Goal: Task Accomplishment & Management: Manage account settings

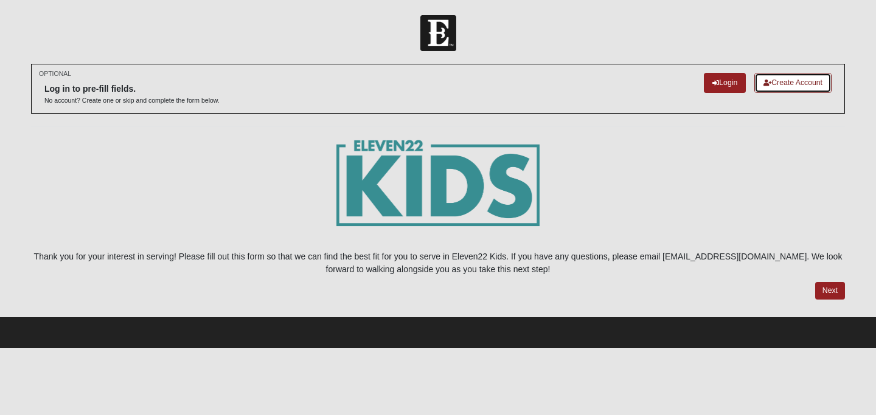
click at [778, 86] on link "Create Account" at bounding box center [792, 83] width 77 height 20
click at [726, 89] on link "Login" at bounding box center [725, 83] width 42 height 20
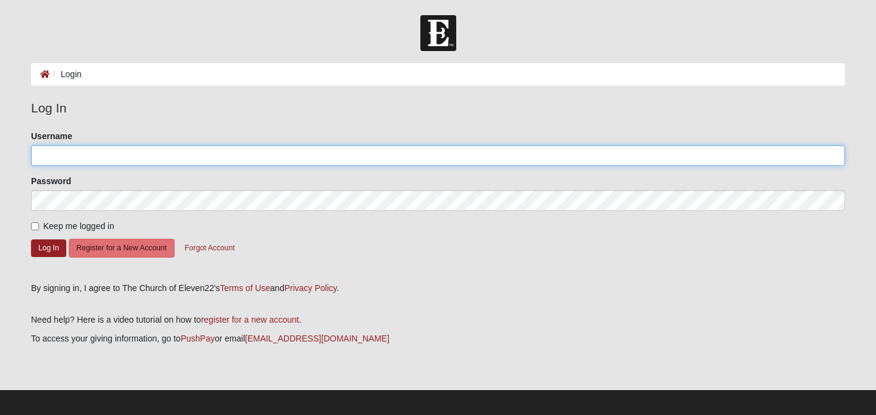
click at [214, 161] on input "Username" at bounding box center [438, 155] width 814 height 21
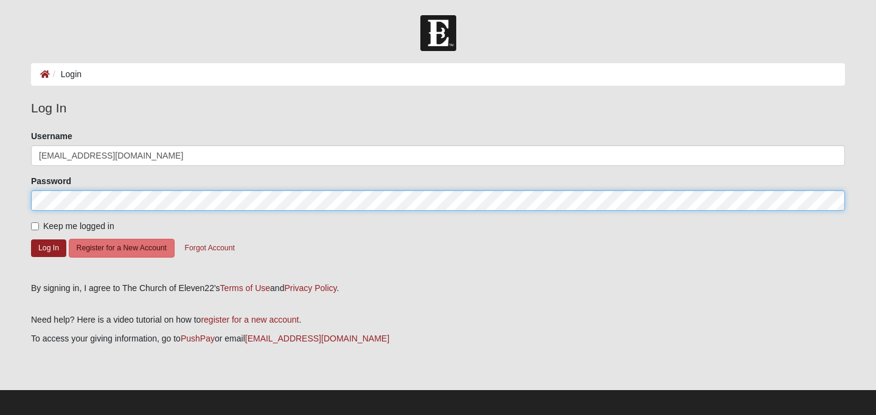
click at [31, 240] on button "Log In" at bounding box center [48, 249] width 35 height 18
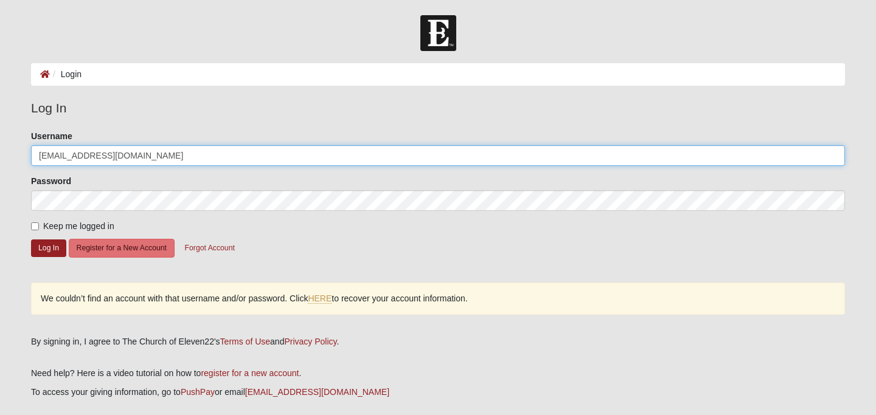
click at [201, 151] on input "Stacyfrazier917@yahoo.com" at bounding box center [438, 155] width 814 height 21
type input "Sfrazier917@yahoo.com"
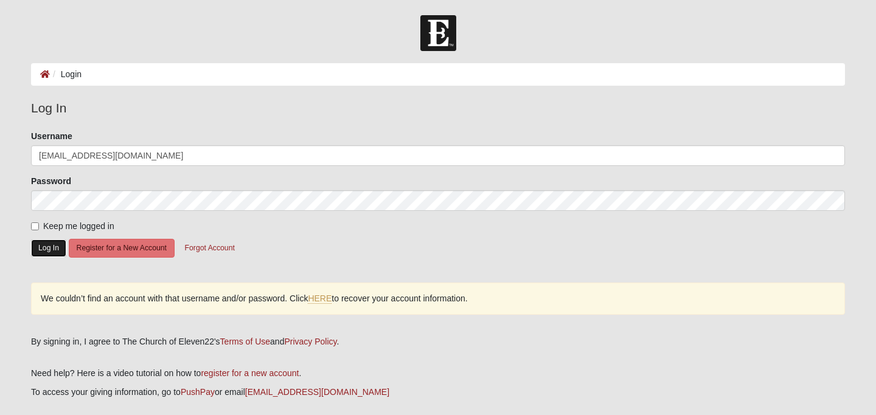
click at [44, 252] on button "Log In" at bounding box center [48, 249] width 35 height 18
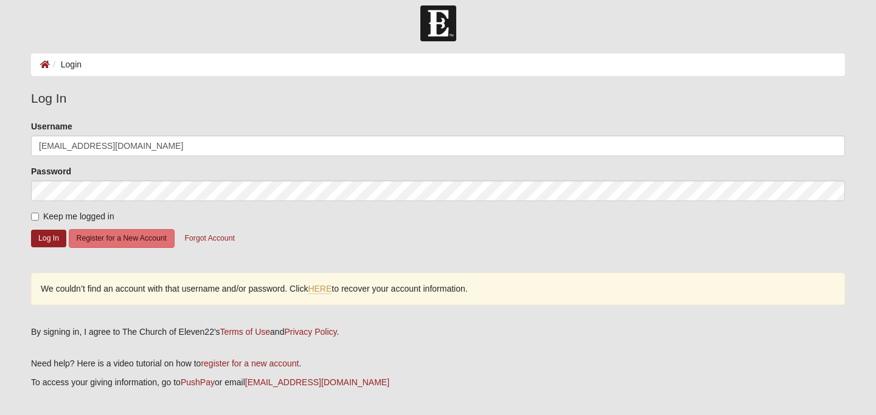
scroll to position [14, 0]
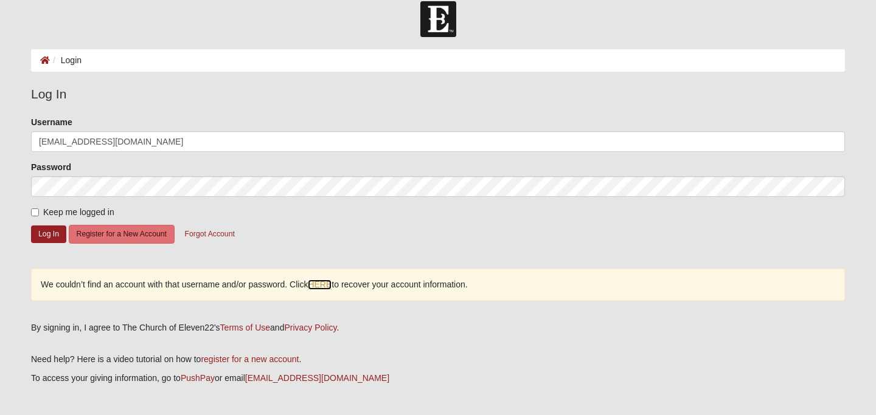
click at [322, 285] on link "HERE" at bounding box center [320, 285] width 24 height 10
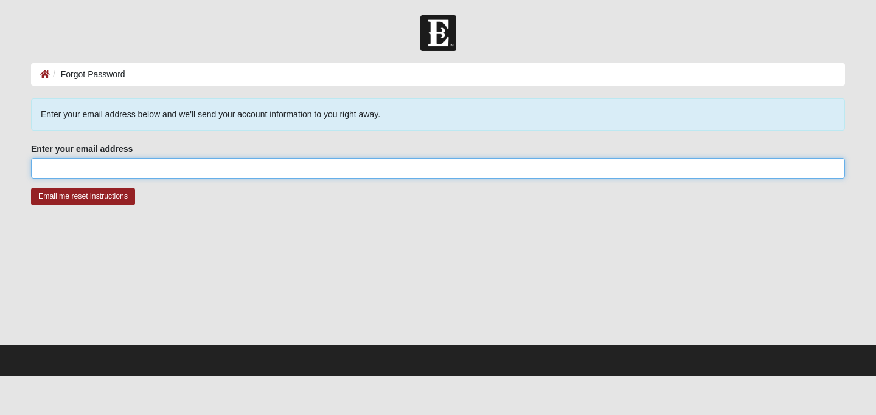
click at [131, 167] on input "Enter your email address" at bounding box center [438, 168] width 814 height 21
type input "Sfrazier917@yahoo.com"
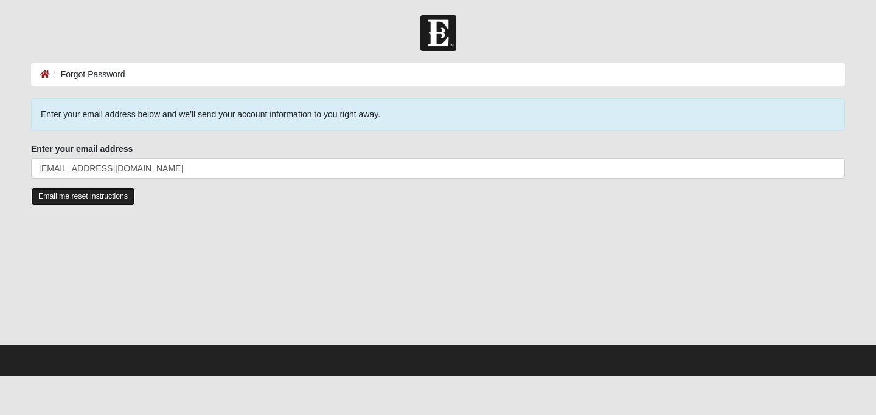
click at [91, 195] on input "Email me reset instructions" at bounding box center [83, 197] width 104 height 18
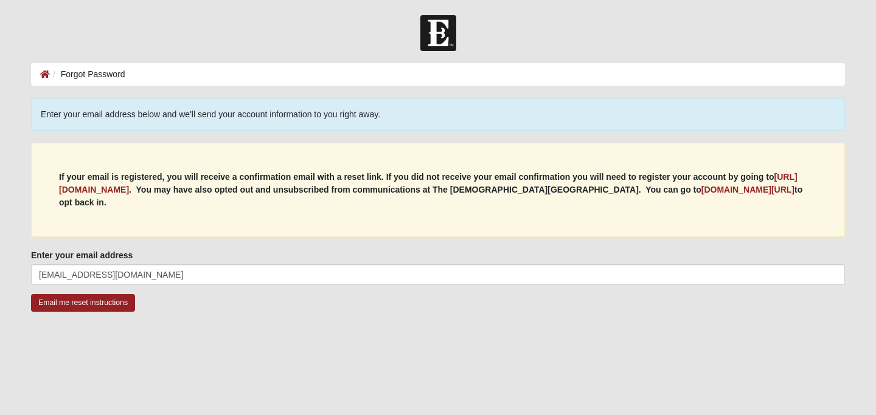
click at [432, 35] on img at bounding box center [438, 33] width 36 height 36
